Goal: Task Accomplishment & Management: Manage account settings

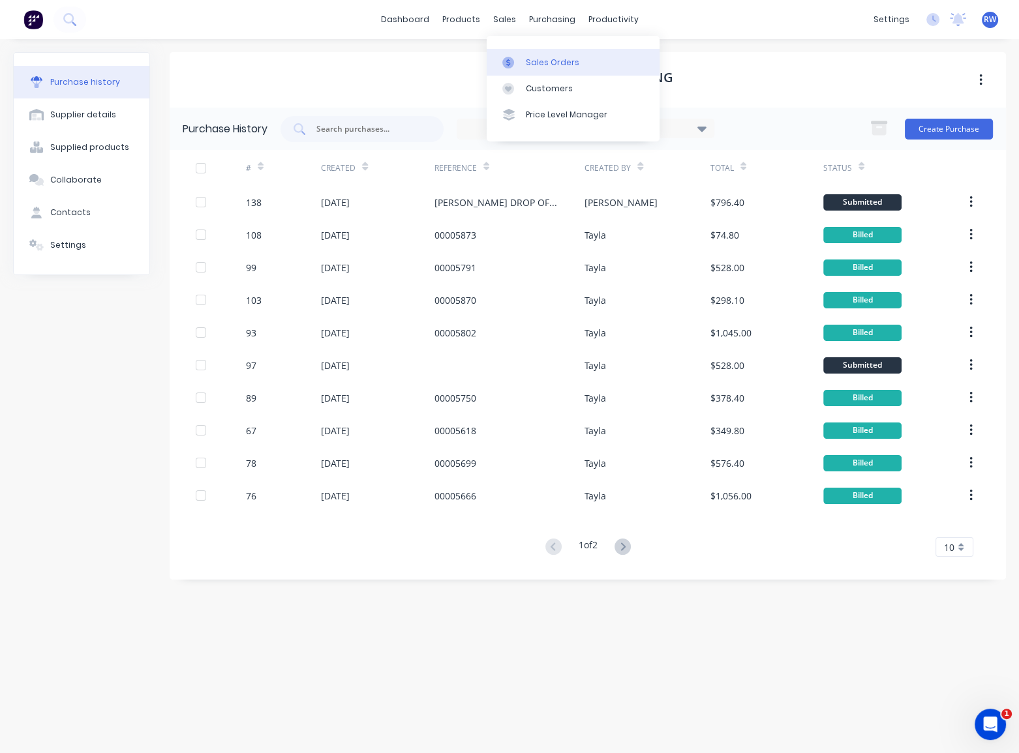
click at [528, 62] on div "Sales Orders" at bounding box center [552, 63] width 53 height 12
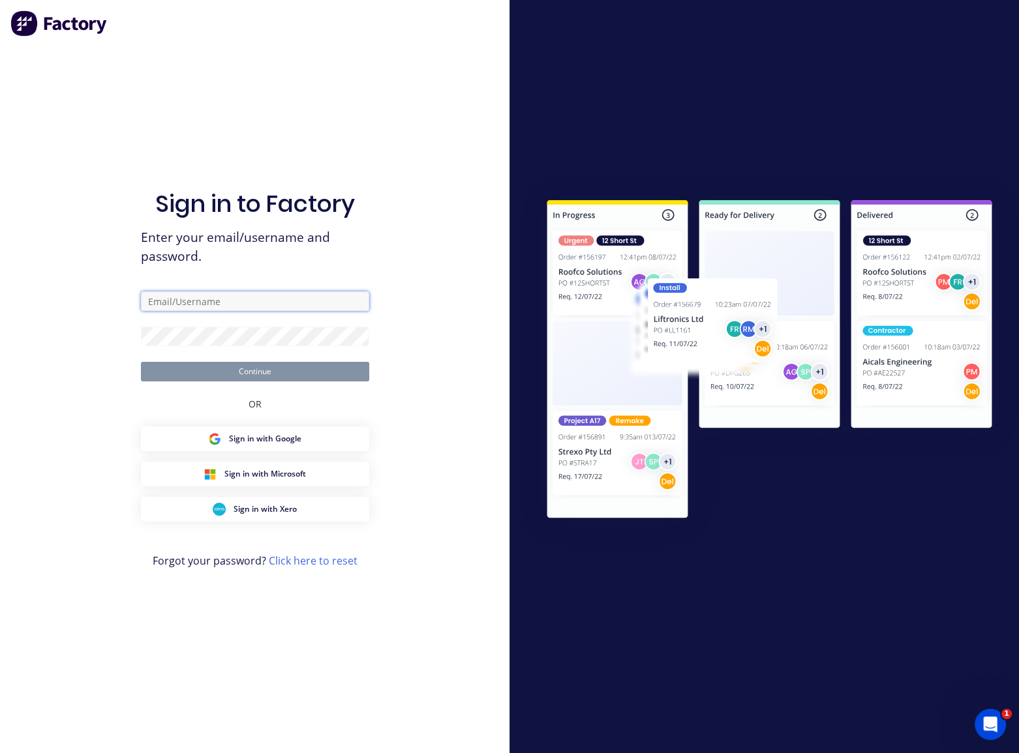
type input "[EMAIL_ADDRESS][DOMAIN_NAME]"
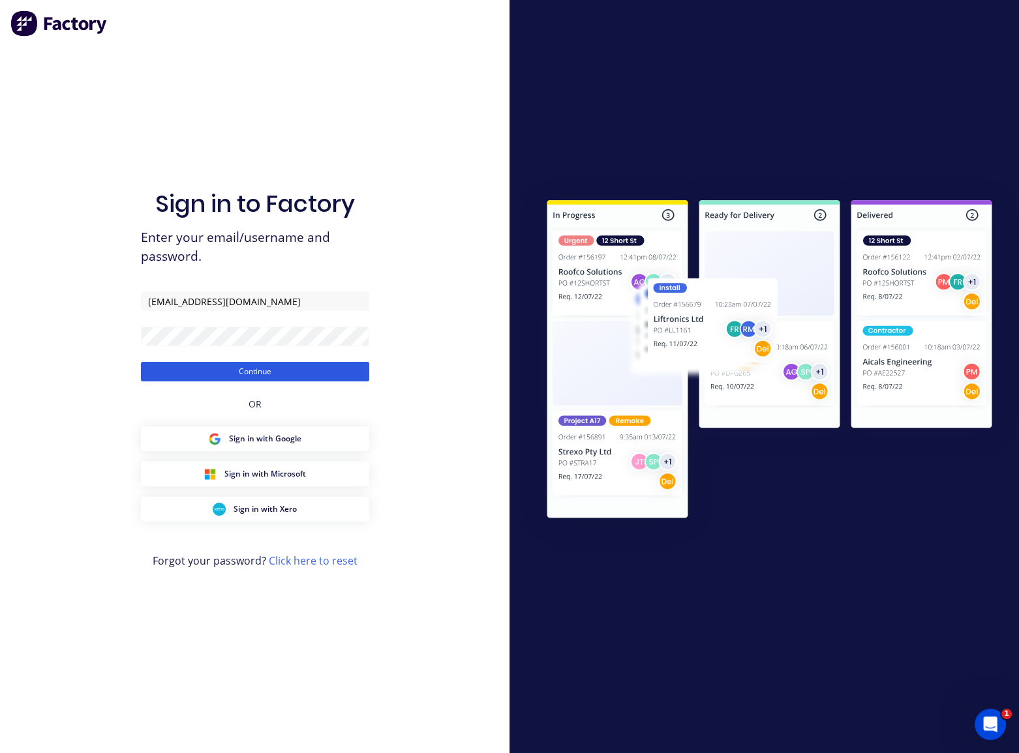
click at [262, 368] on button "Continue" at bounding box center [255, 372] width 228 height 20
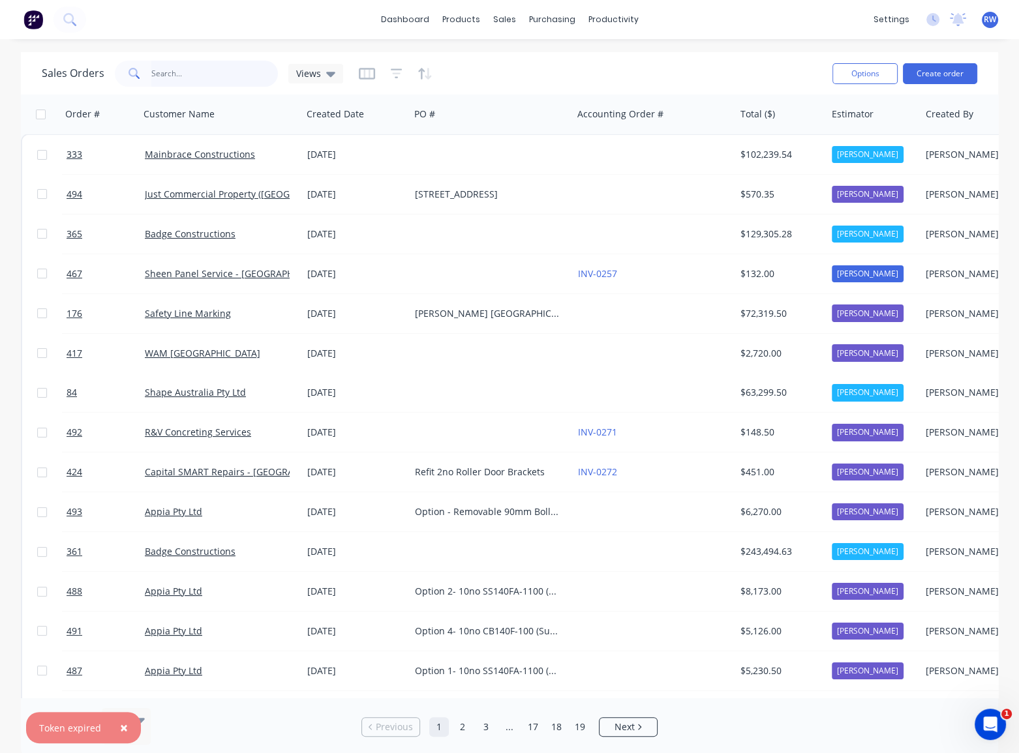
click at [187, 78] on input "text" at bounding box center [214, 74] width 127 height 26
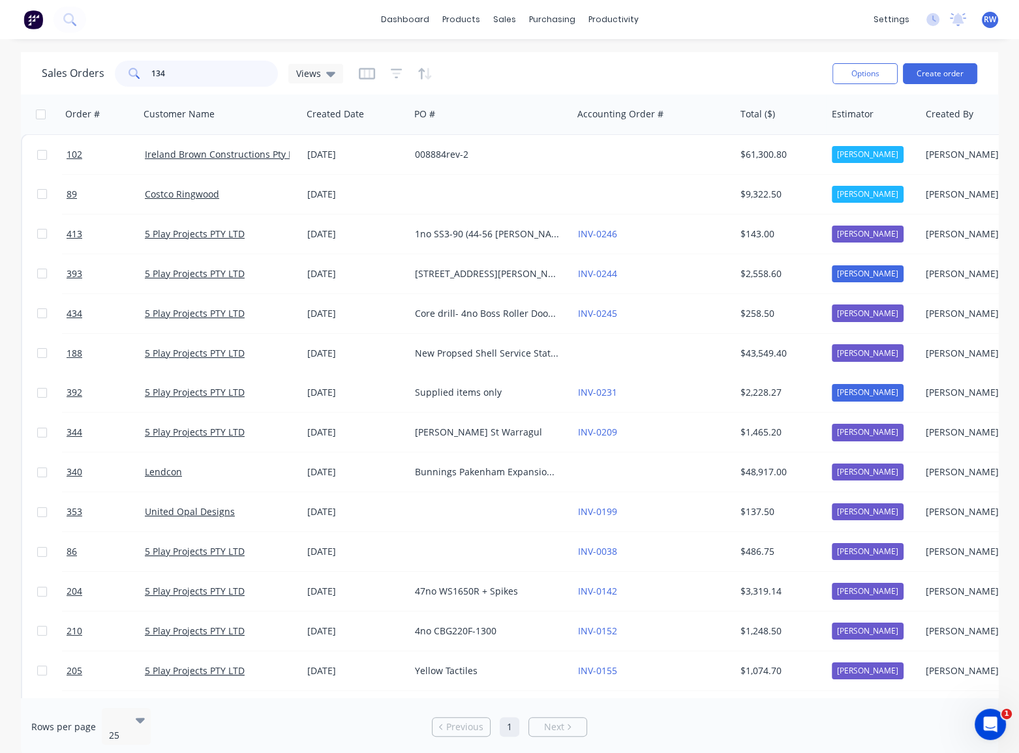
click at [188, 70] on input "134" at bounding box center [214, 74] width 127 height 26
type input "134"
click at [567, 59] on div "Purchase Orders" at bounding box center [594, 63] width 69 height 12
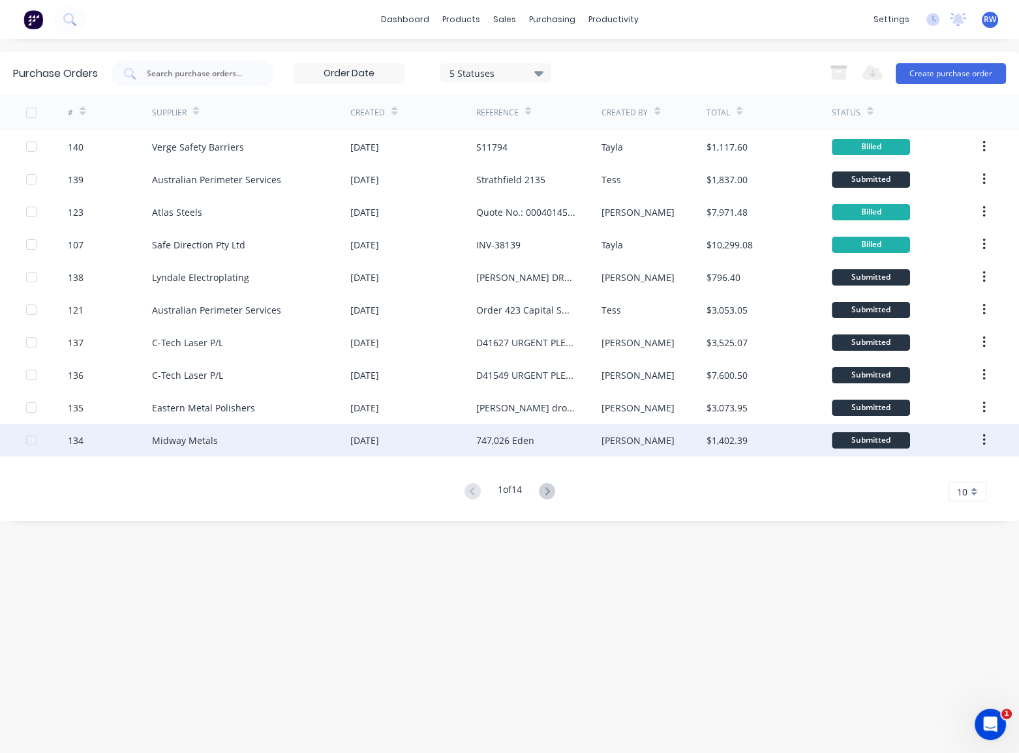
click at [198, 442] on div "Midway Metals" at bounding box center [185, 441] width 66 height 14
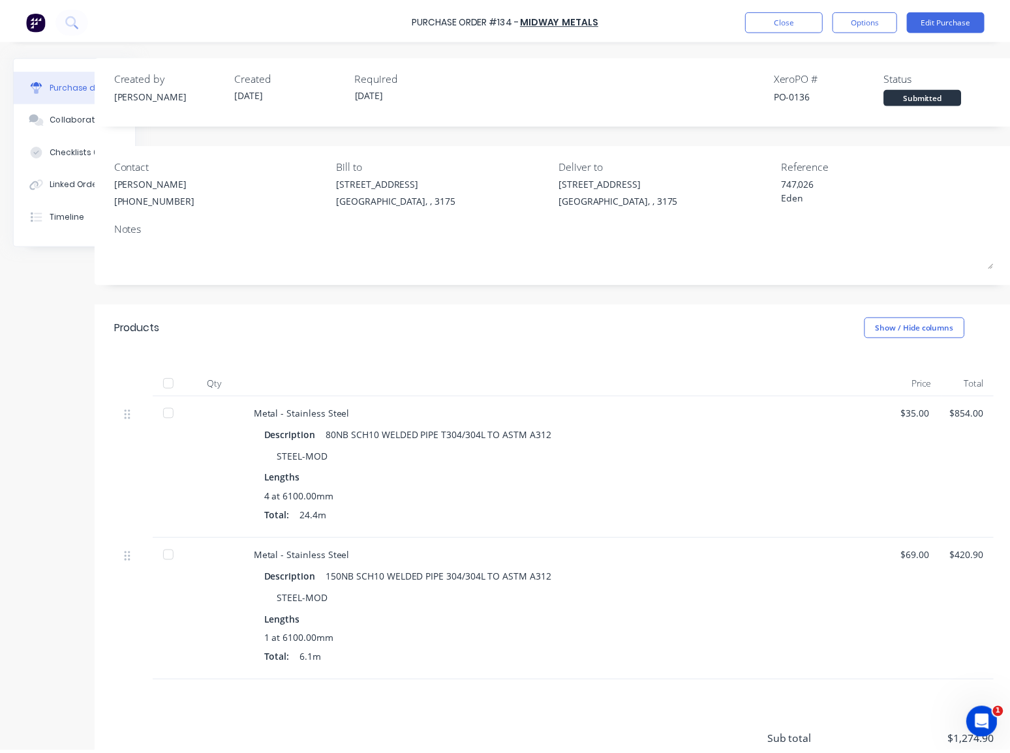
scroll to position [0, 72]
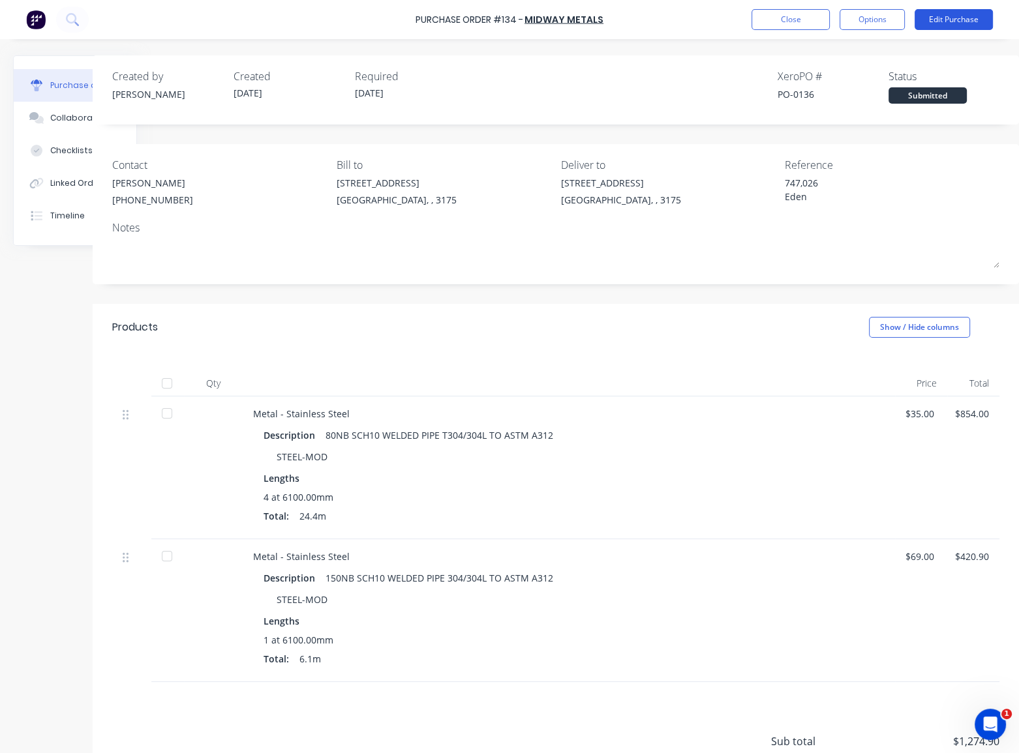
click at [946, 19] on button "Edit Purchase" at bounding box center [953, 19] width 78 height 21
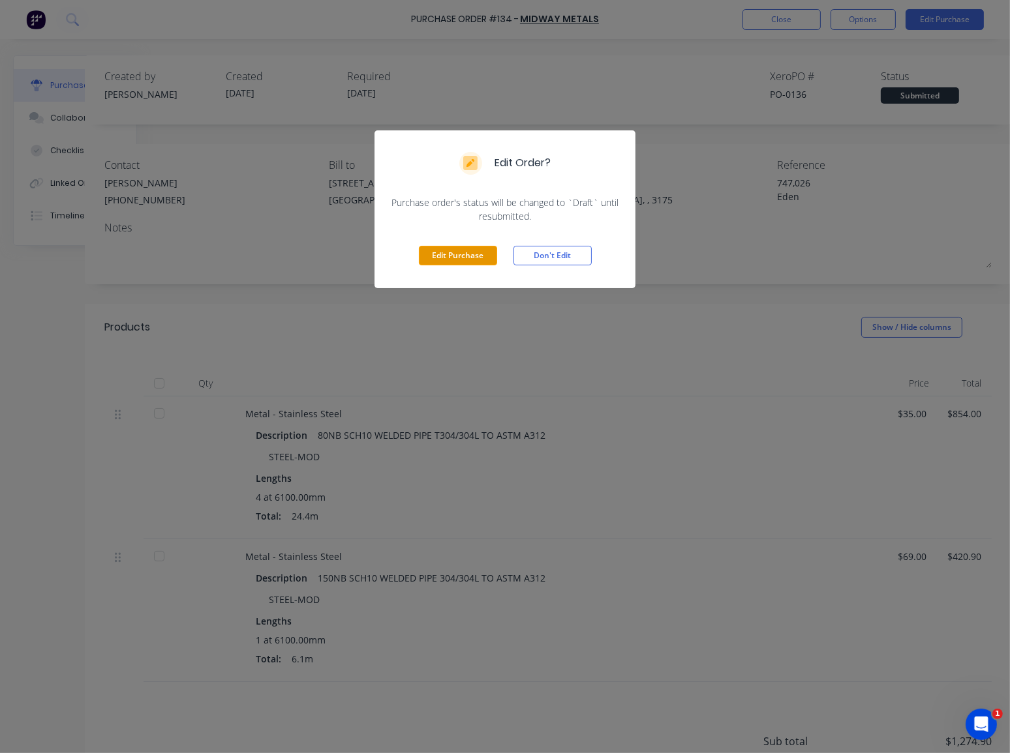
click at [482, 250] on button "Edit Purchase" at bounding box center [458, 256] width 78 height 20
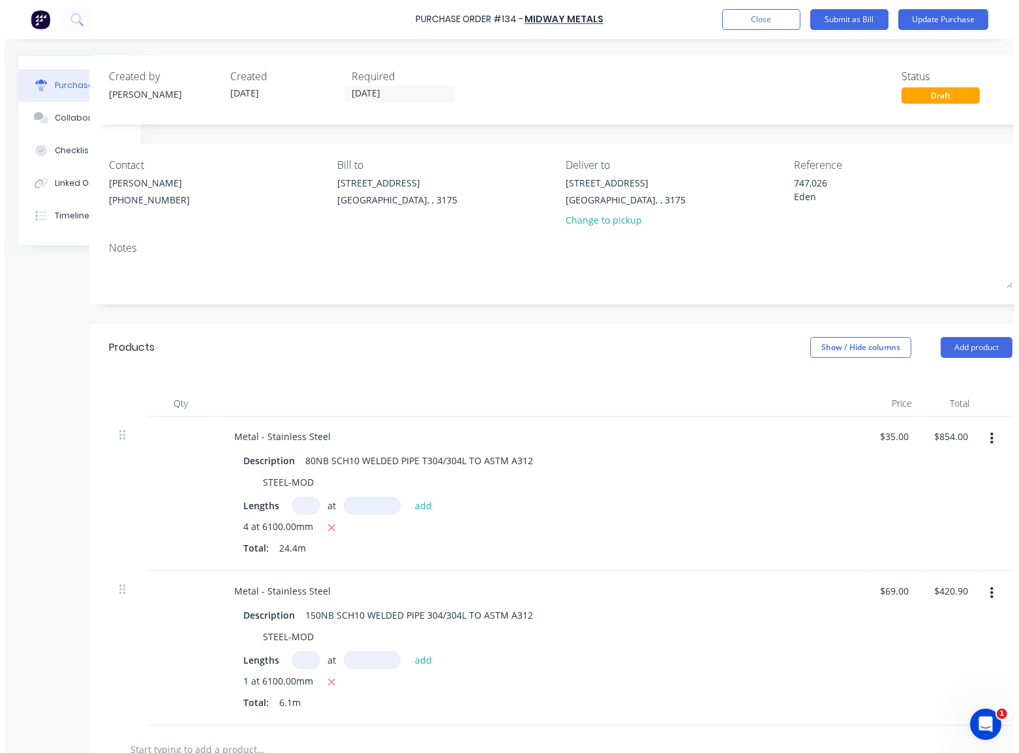
scroll to position [0, 65]
drag, startPoint x: 835, startPoint y: 199, endPoint x: 768, endPoint y: 170, distance: 72.5
click at [768, 170] on div "Contact [PERSON_NAME] [PHONE_NUMBER] Bill to [STREET_ADDRESS] Deliver to [STREE…" at bounding box center [562, 195] width 903 height 76
paste textarea "2255566"
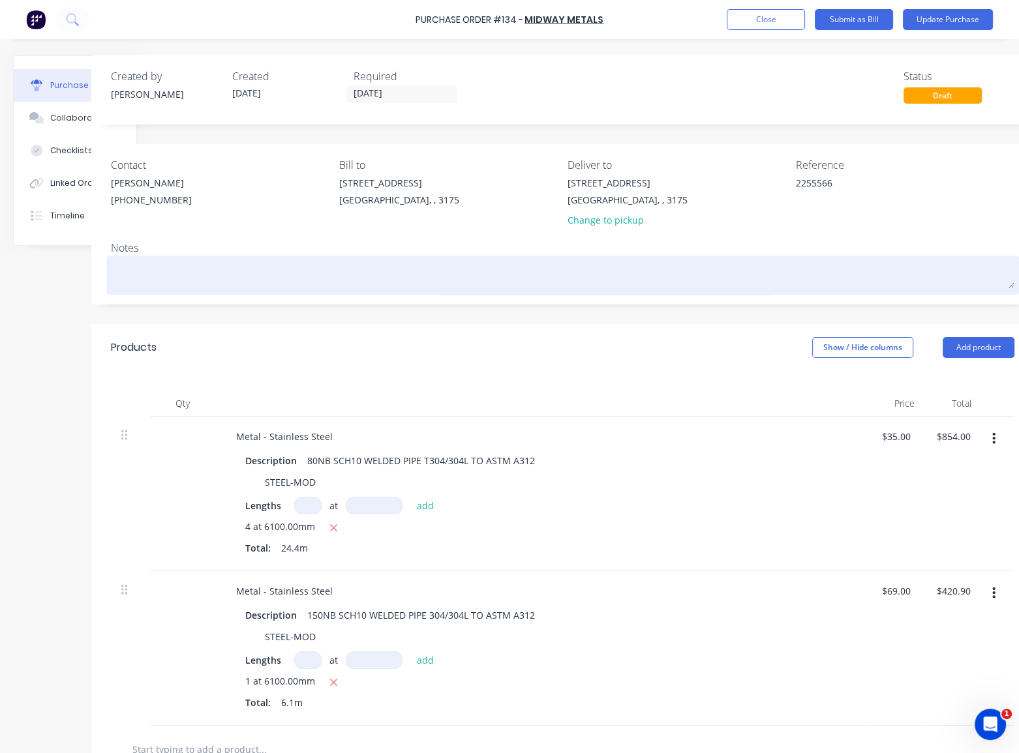
type textarea "2255566"
click at [741, 259] on div at bounding box center [562, 275] width 903 height 33
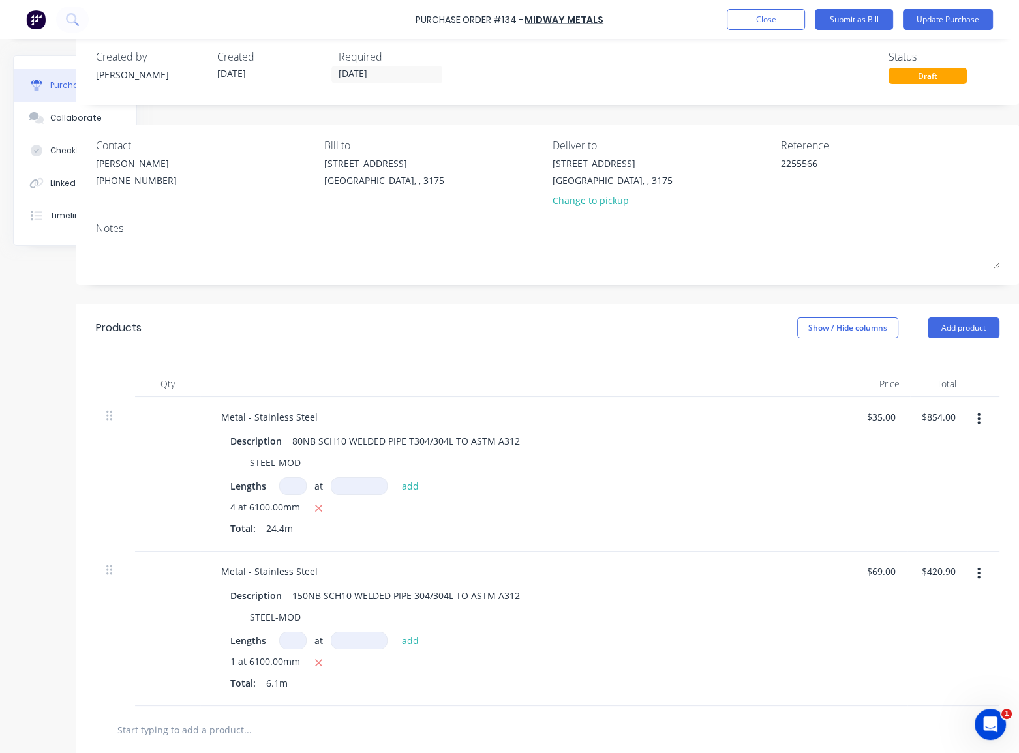
scroll to position [0, 89]
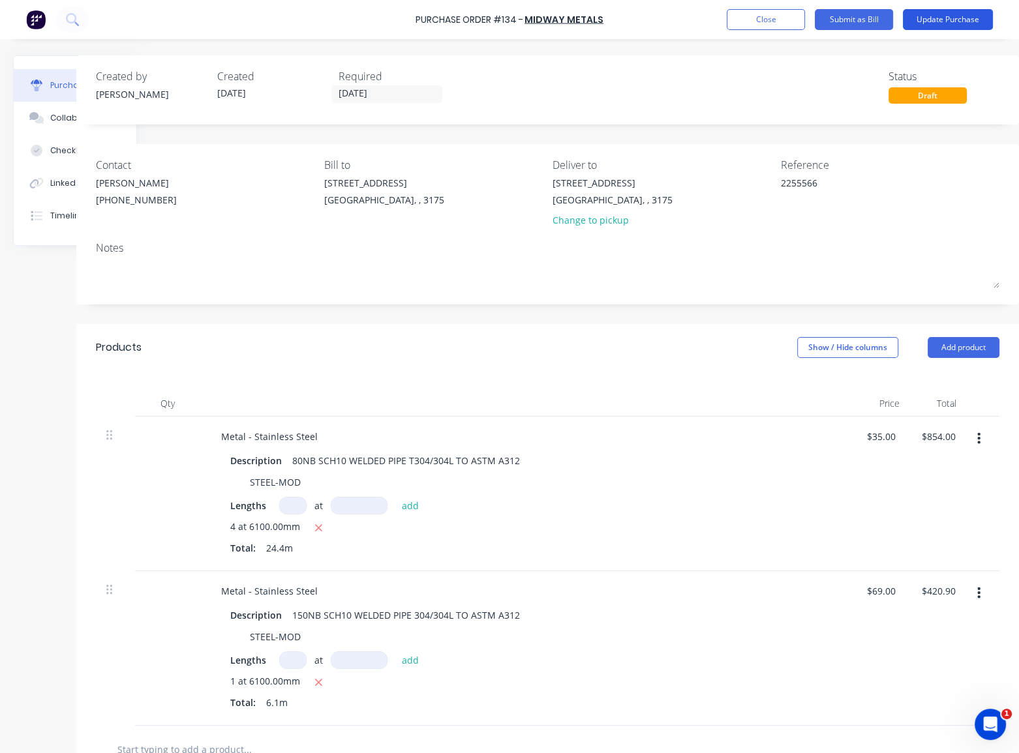
click at [941, 21] on button "Update Purchase" at bounding box center [948, 19] width 90 height 21
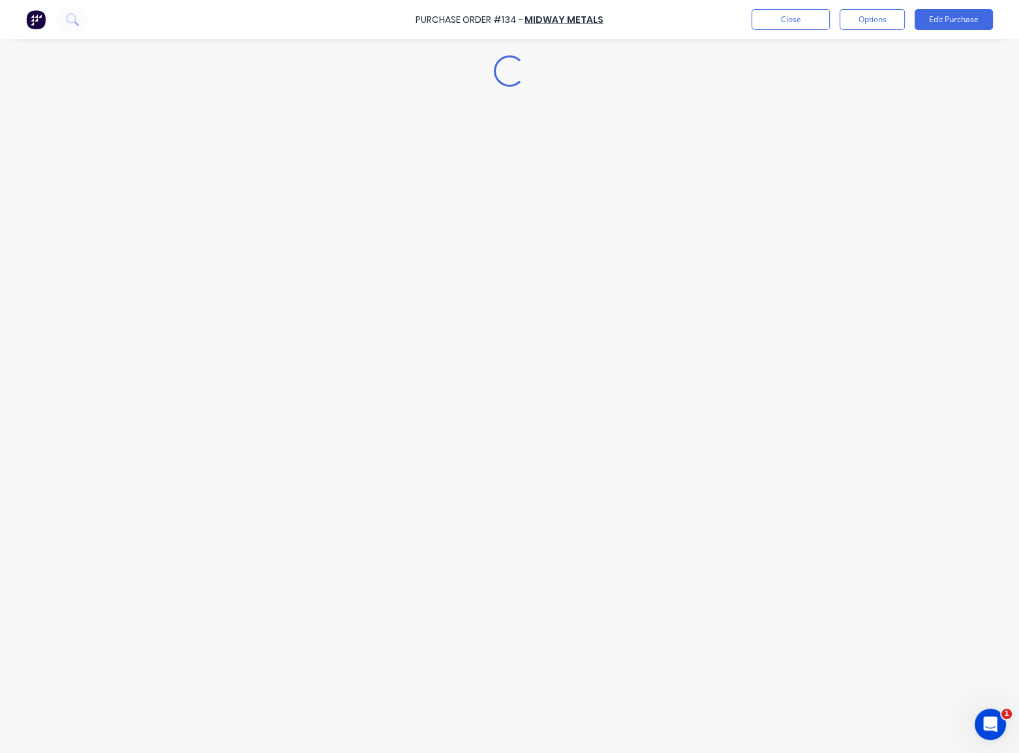
scroll to position [0, 0]
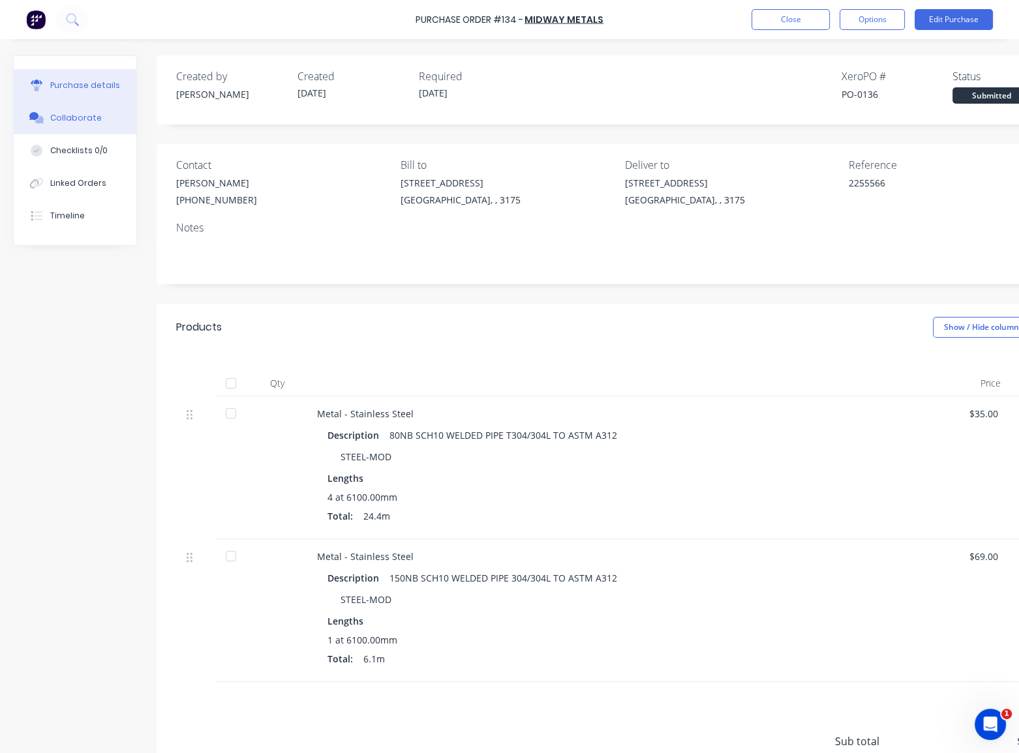
click at [74, 113] on div "Collaborate" at bounding box center [76, 118] width 52 height 12
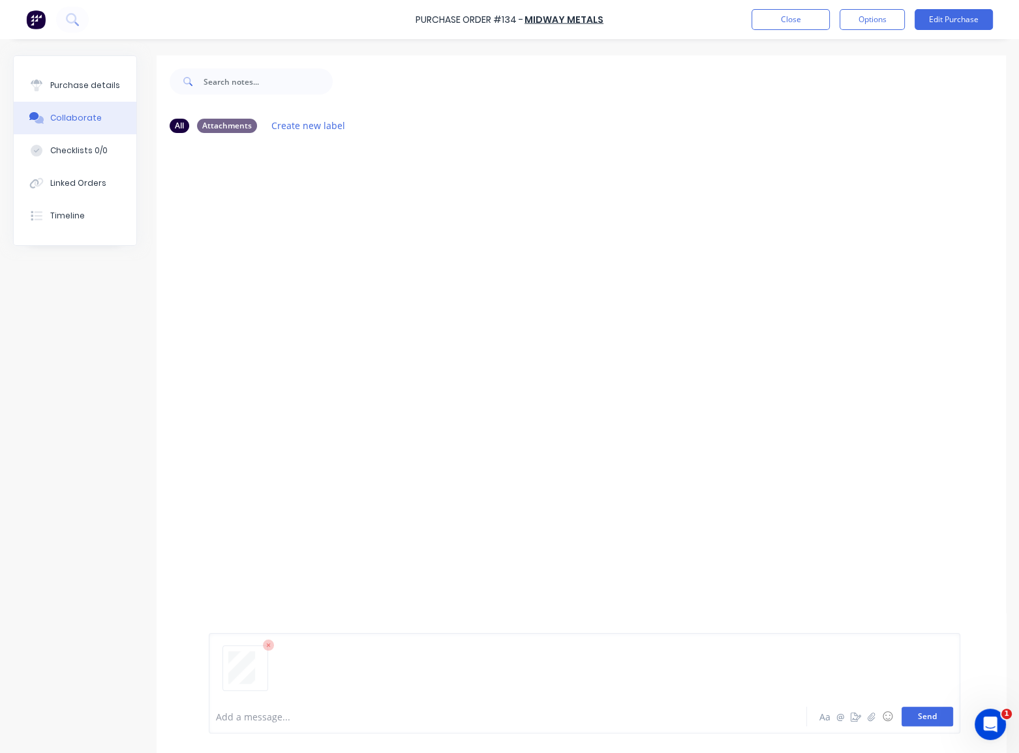
click at [933, 720] on button "Send" at bounding box center [927, 717] width 52 height 20
click at [79, 88] on div "Purchase details" at bounding box center [85, 86] width 70 height 12
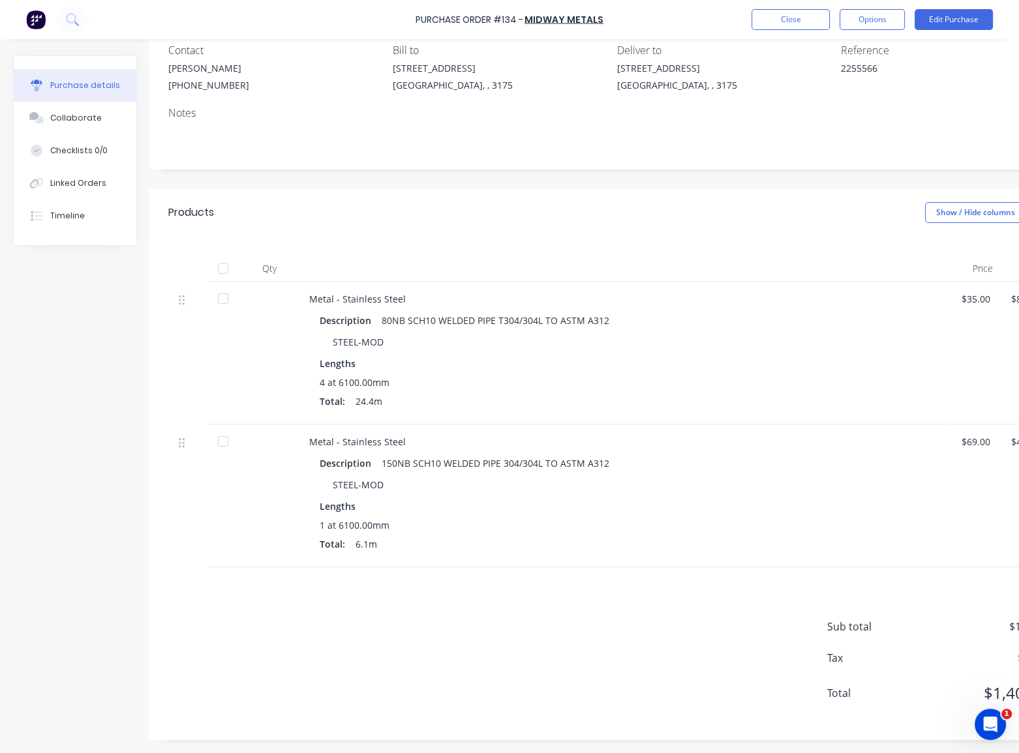
scroll to position [124, 0]
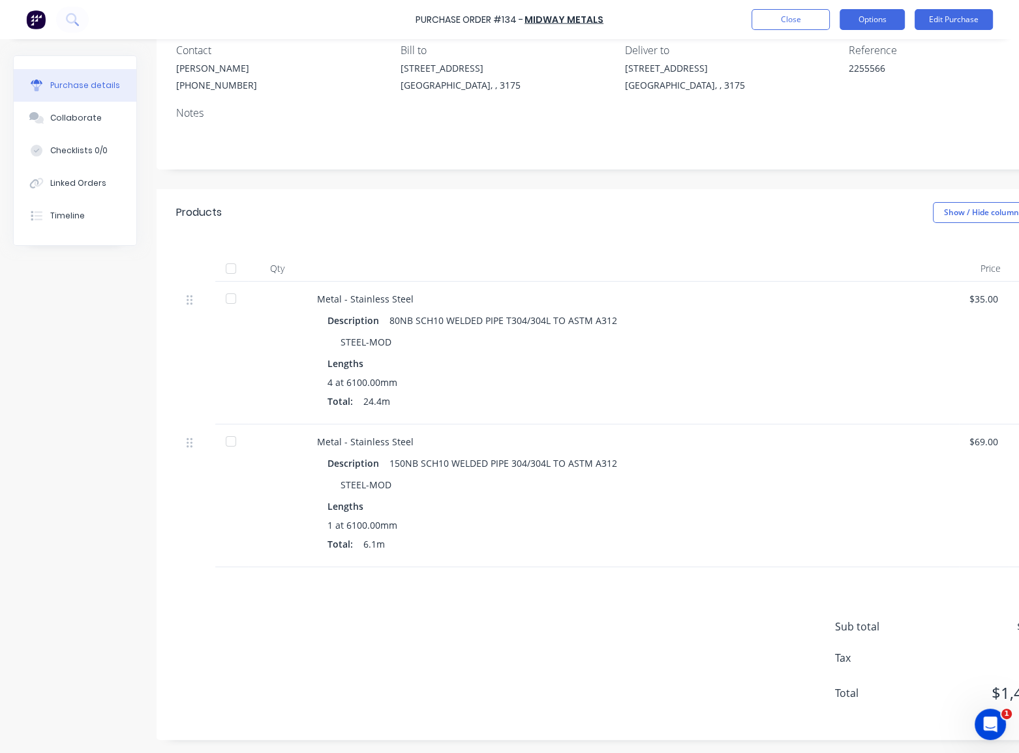
click at [886, 19] on button "Options" at bounding box center [871, 19] width 65 height 21
click at [946, 47] on div "Reference" at bounding box center [956, 50] width 215 height 16
click at [891, 21] on button "Options" at bounding box center [871, 19] width 65 height 21
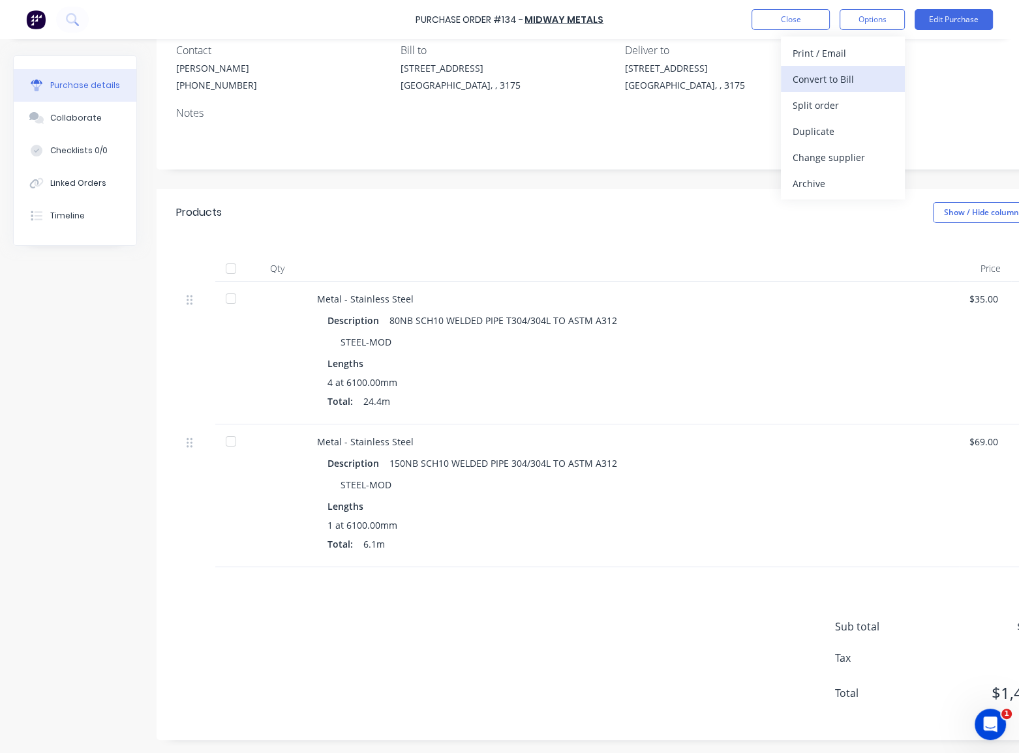
click at [835, 76] on div "Convert to Bill" at bounding box center [842, 79] width 100 height 19
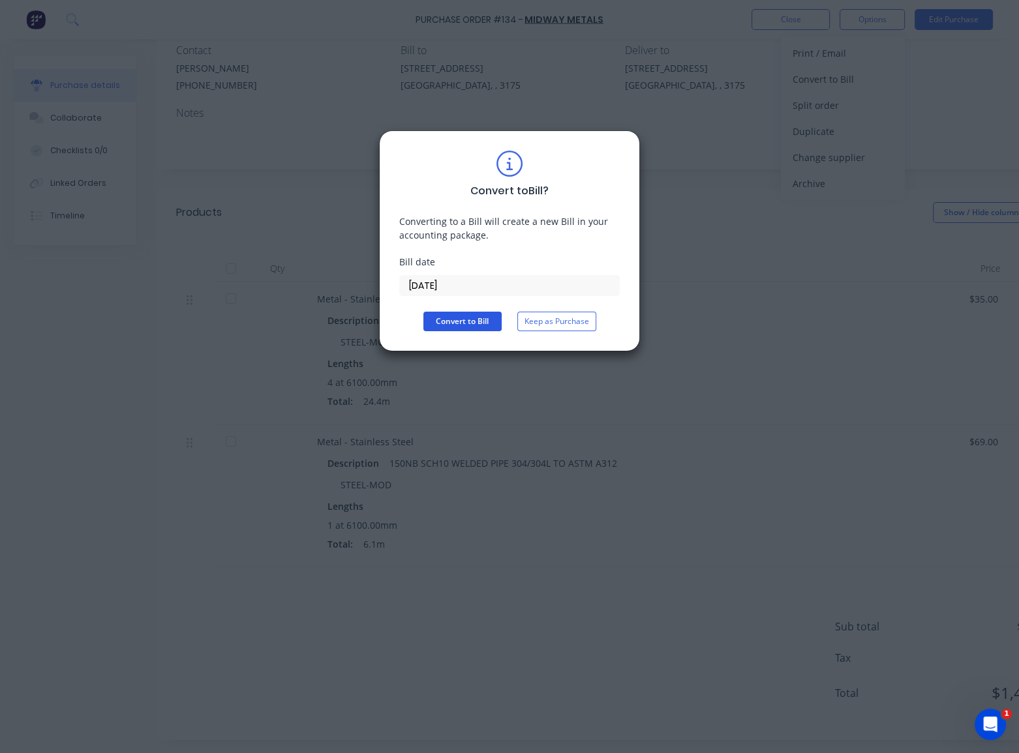
click at [459, 320] on button "Convert to Bill" at bounding box center [462, 322] width 78 height 20
